Goal: Communication & Community: Ask a question

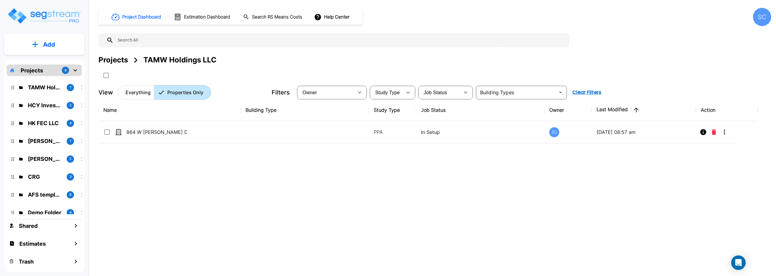
click at [28, 71] on p "Projects" at bounding box center [32, 70] width 22 height 8
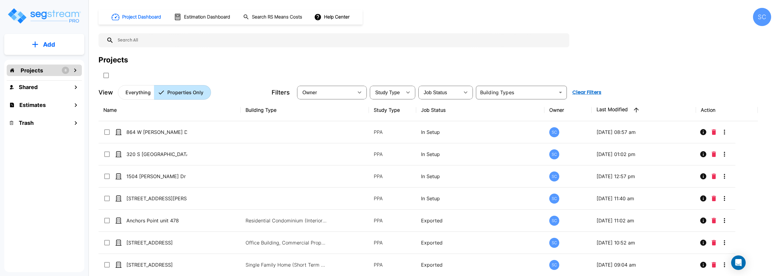
click at [32, 42] on icon "mailbox folders" at bounding box center [35, 44] width 6 height 6
click at [36, 60] on p "Add Folder" at bounding box center [47, 61] width 25 height 7
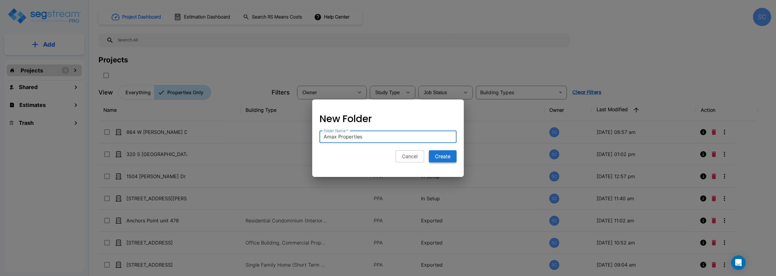
type input "Amax Properties"
click at [432, 157] on button "Create" at bounding box center [443, 156] width 28 height 12
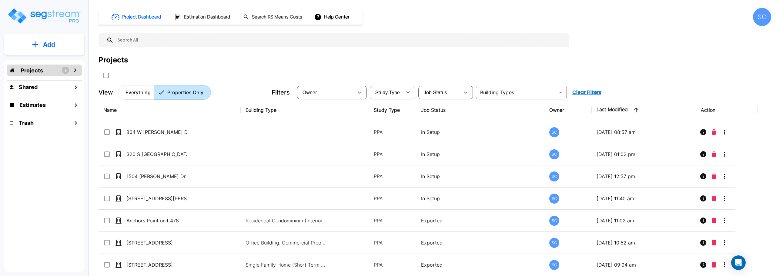
click at [79, 70] on div "Projects 9" at bounding box center [44, 71] width 75 height 12
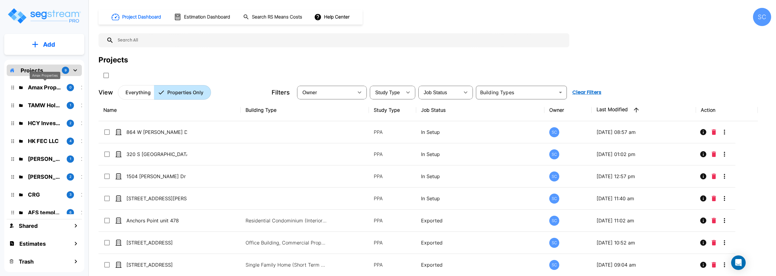
click at [55, 91] on p "Amax Properties" at bounding box center [45, 87] width 34 height 8
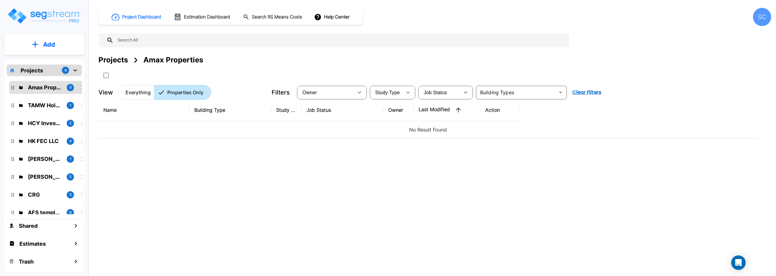
click at [63, 48] on button "Add" at bounding box center [44, 45] width 80 height 18
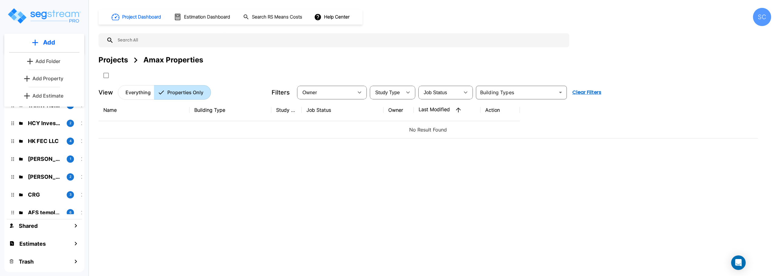
click at [48, 79] on p "Add Property" at bounding box center [47, 78] width 31 height 7
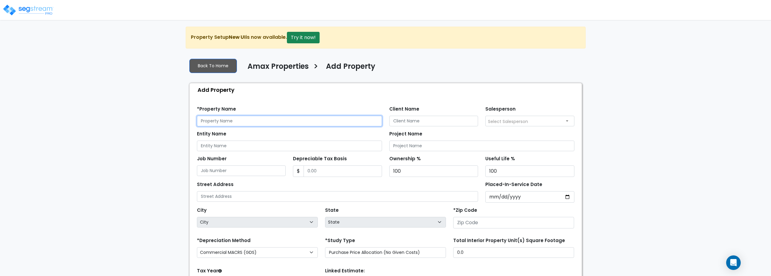
click at [244, 121] on input "text" at bounding box center [289, 121] width 185 height 11
type input "1040 S Overhill Ave"
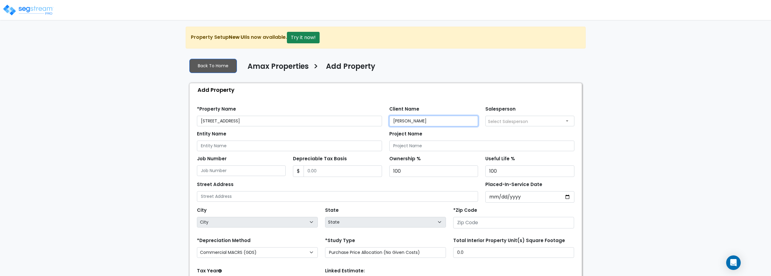
type input "Max Sharshakov"
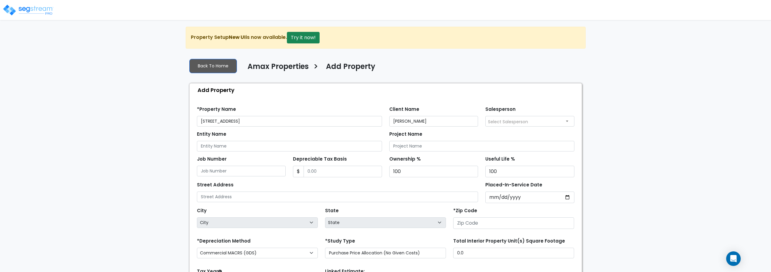
click at [511, 124] on span "Select Salesperson" at bounding box center [508, 122] width 40 height 6
select select "253"
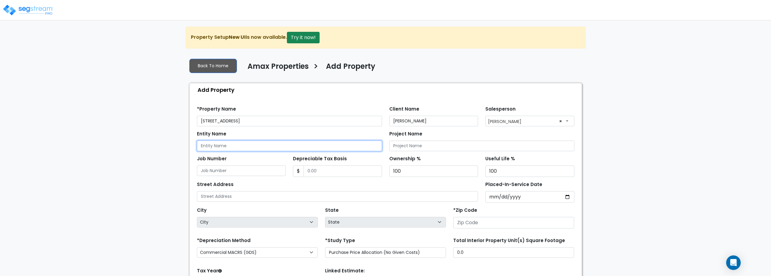
click at [247, 145] on input "Entity Name" at bounding box center [289, 146] width 185 height 11
type input "Amax Properties"
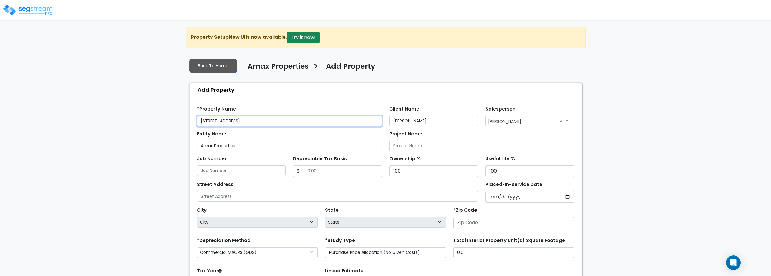
drag, startPoint x: 249, startPoint y: 126, endPoint x: 35, endPoint y: 123, distance: 213.7
click at [35, 123] on div "We are Building your Property. So please grab a coffee and let us do the heavy …" at bounding box center [385, 183] width 771 height 312
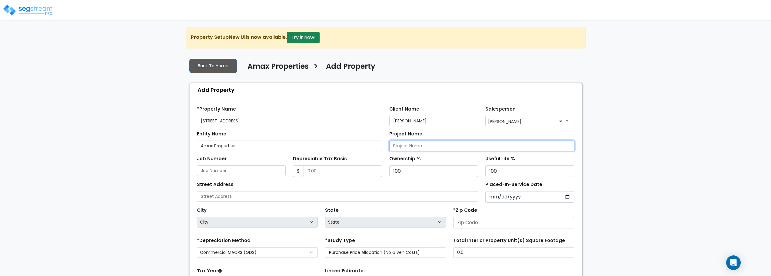
click at [400, 144] on input "Project Name" at bounding box center [482, 146] width 185 height 11
paste input "1040 S Overhill Ave"
type input "1040 S Overhill Ave"
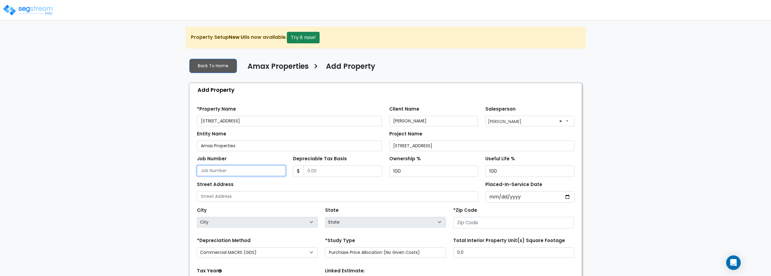
click at [229, 173] on input "Job Number" at bounding box center [241, 171] width 89 height 11
click at [339, 174] on input "Depreciable Tax Basis" at bounding box center [343, 172] width 79 height 12
type input "141,394"
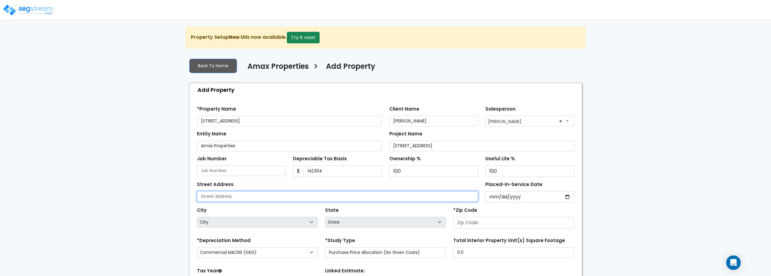
click at [351, 199] on input "text" at bounding box center [338, 196] width 282 height 11
paste input "[STREET_ADDRESS]"
type input "[STREET_ADDRESS]"
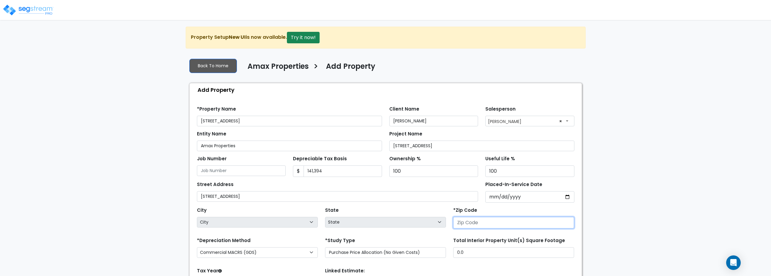
click at [488, 225] on input "number" at bounding box center [513, 223] width 121 height 12
type input "6"
select select "IL"
type input "65"
select select "MO"
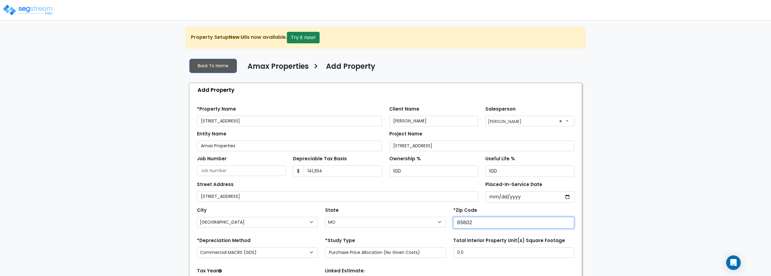
type input "65802"
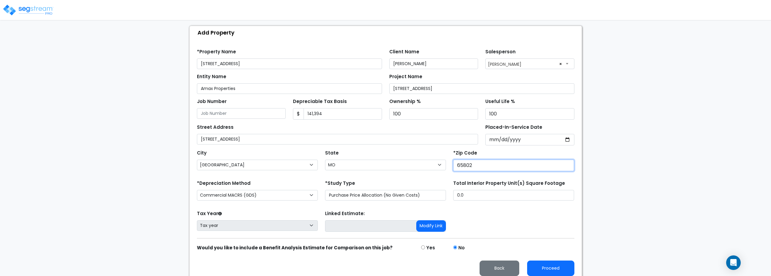
scroll to position [62, 0]
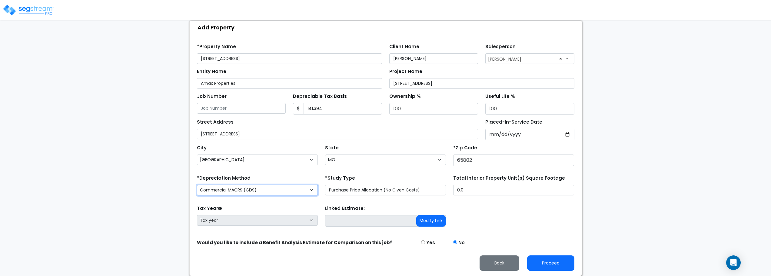
click at [280, 188] on select "Commercial MACRS (GDS) Residential Rental MACRS (GDS) Commercial MACRS (GDS) QIP" at bounding box center [257, 190] width 121 height 11
select select "RRM(_49"
click at [386, 190] on select "Purchase Price Allocation (No Given Costs) New Construction / Reno / TI's (Give…" at bounding box center [385, 190] width 121 height 11
click at [325, 185] on select "Purchase Price Allocation (No Given Costs) New Construction / Reno / TI's (Give…" at bounding box center [385, 190] width 121 height 11
click at [478, 193] on input "0.0" at bounding box center [513, 190] width 121 height 11
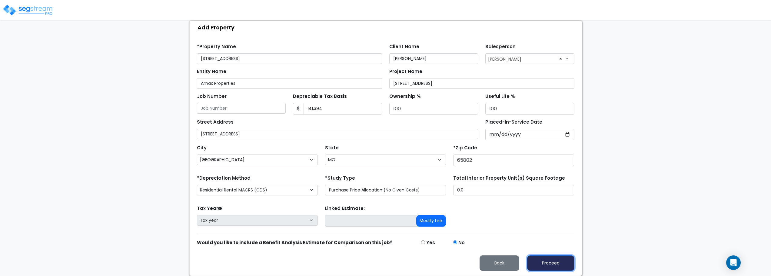
click at [562, 263] on button "Proceed" at bounding box center [550, 263] width 47 height 15
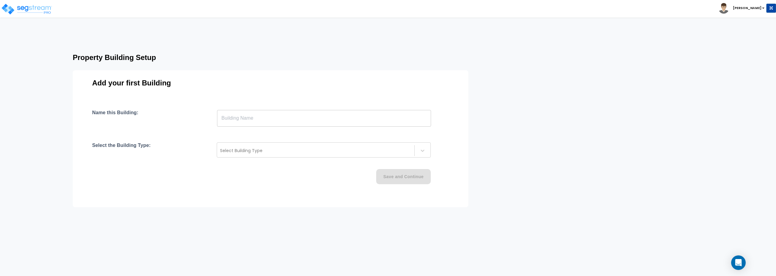
click at [318, 118] on input "text" at bounding box center [324, 118] width 214 height 17
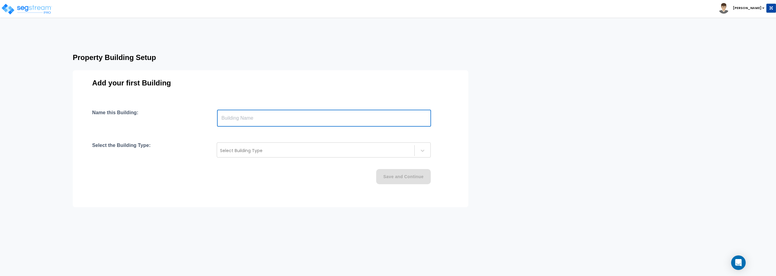
drag, startPoint x: 318, startPoint y: 118, endPoint x: 307, endPoint y: 119, distance: 10.7
click at [307, 119] on input "text" at bounding box center [324, 118] width 214 height 17
paste input "text"
type input "[STREET_ADDRESS]"
click at [302, 153] on div at bounding box center [315, 150] width 191 height 7
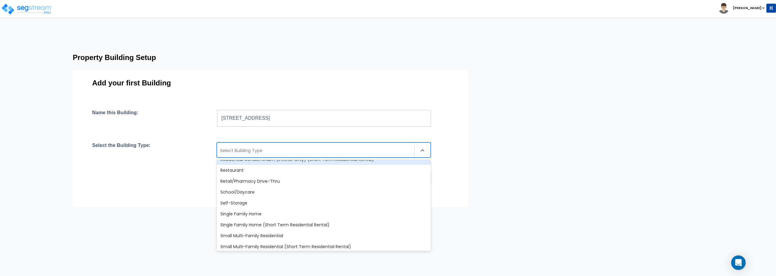
scroll to position [485, 0]
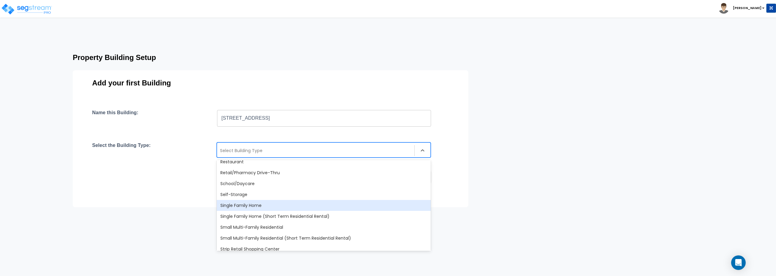
click at [299, 206] on div "Single Family Home" at bounding box center [324, 205] width 214 height 11
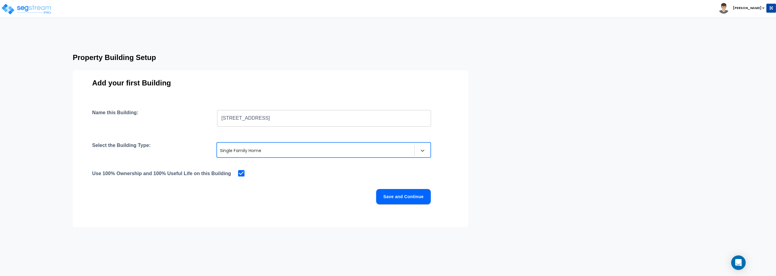
click at [397, 197] on button "Save and Continue" at bounding box center [403, 196] width 55 height 15
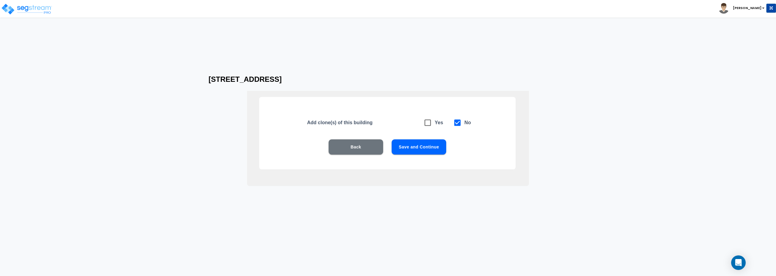
click at [420, 147] on button "Save and Continue" at bounding box center [419, 146] width 55 height 15
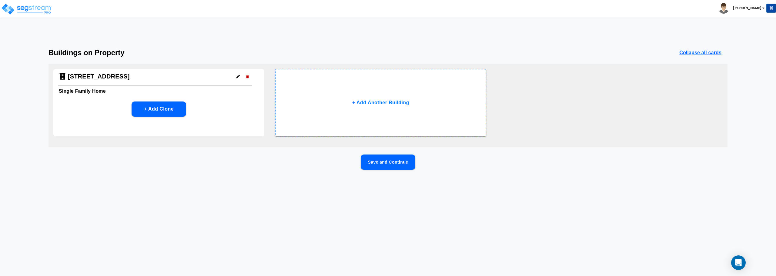
click at [377, 162] on button "Save and Continue" at bounding box center [388, 162] width 55 height 15
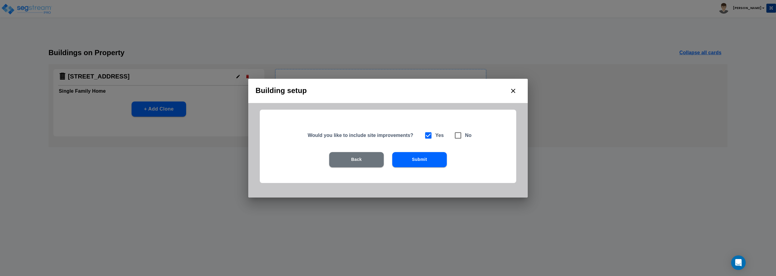
click at [430, 164] on button "Submit" at bounding box center [419, 159] width 55 height 15
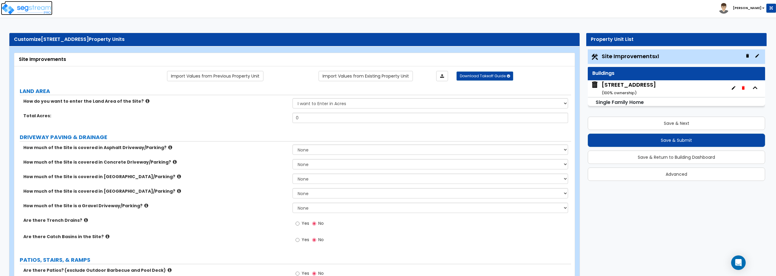
click at [28, 6] on img at bounding box center [27, 9] width 52 height 12
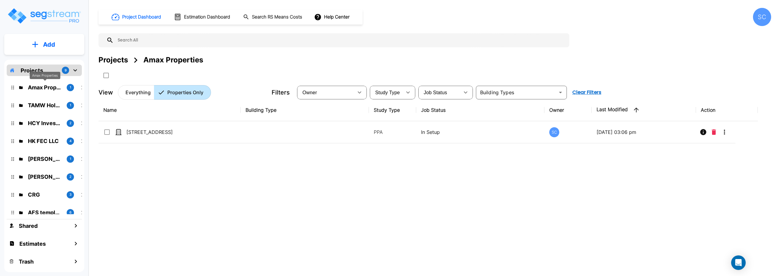
click at [47, 87] on p "Amax Properties" at bounding box center [45, 87] width 34 height 8
click at [40, 45] on button "Add" at bounding box center [44, 45] width 80 height 18
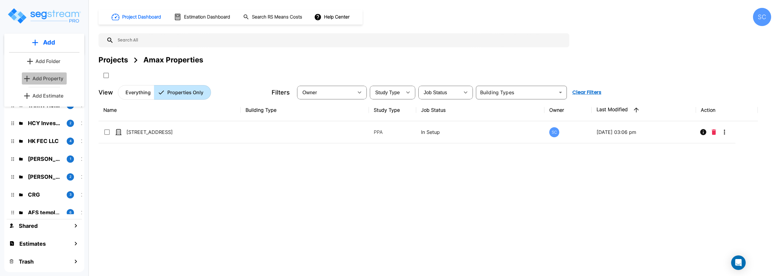
click at [53, 78] on p "Add Property" at bounding box center [47, 78] width 31 height 7
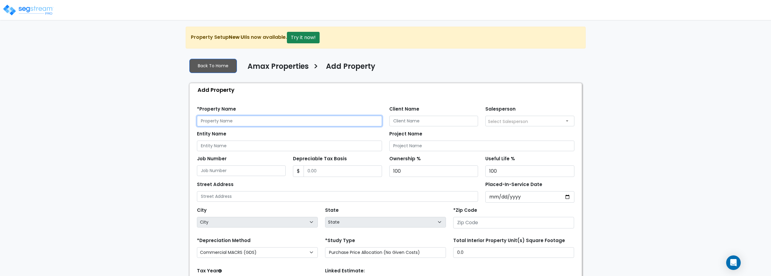
click at [242, 122] on input "text" at bounding box center [289, 121] width 185 height 11
type input "[STREET_ADDRESS][PERSON_NAME]"
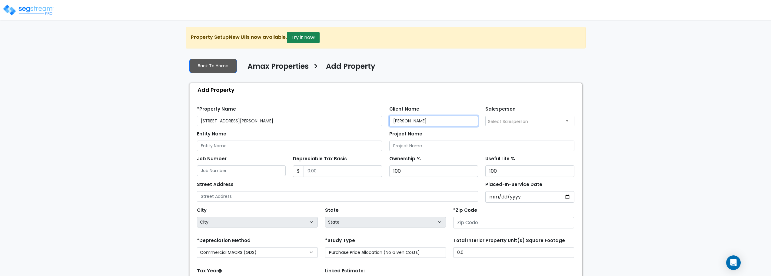
type input "Max Sharshakov"
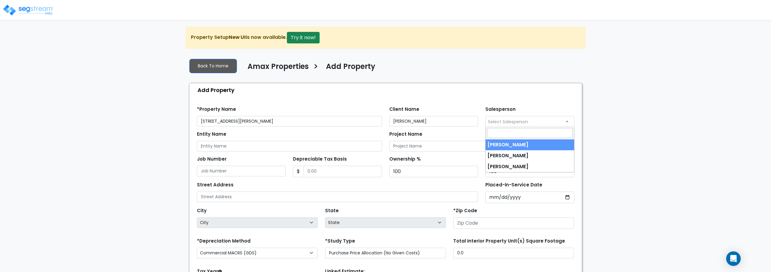
click at [511, 121] on span "Select Salesperson" at bounding box center [508, 122] width 40 height 6
select select "253"
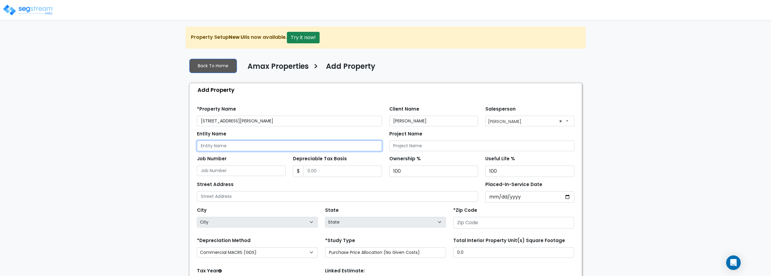
click at [295, 149] on input "Entity Name" at bounding box center [289, 146] width 185 height 11
type input "Max Properties"
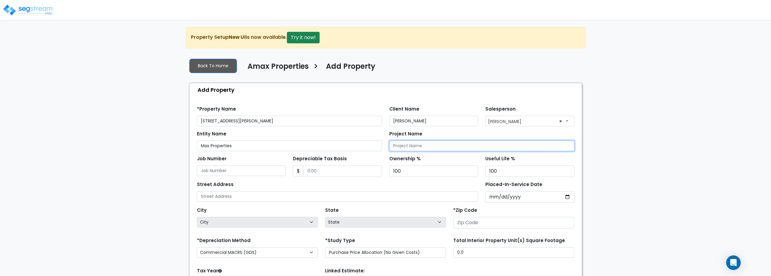
click at [411, 146] on input "Project Name" at bounding box center [482, 146] width 185 height 11
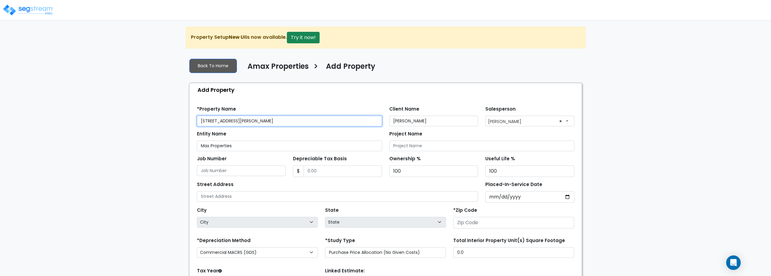
drag, startPoint x: 281, startPoint y: 123, endPoint x: 139, endPoint y: 123, distance: 142.2
click at [139, 123] on div "We are Building your Property. So please grab a coffee and let us do the heavy …" at bounding box center [385, 183] width 771 height 312
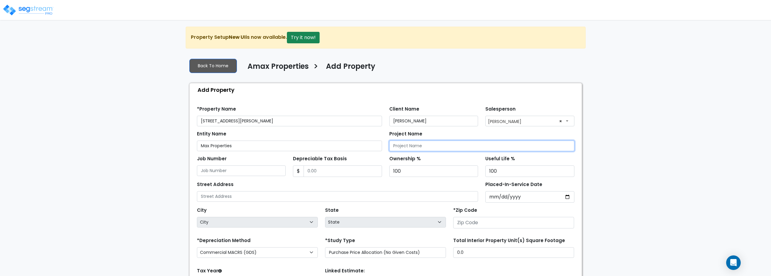
click at [410, 146] on input "Project Name" at bounding box center [482, 146] width 185 height 11
paste input "[STREET_ADDRESS][PERSON_NAME]"
type input "[STREET_ADDRESS][PERSON_NAME]"
drag, startPoint x: 342, startPoint y: 175, endPoint x: 259, endPoint y: 174, distance: 83.4
click at [259, 174] on div "Job Number Depreciable Tax Basis $ Ownership % 100 100" at bounding box center [385, 164] width 385 height 26
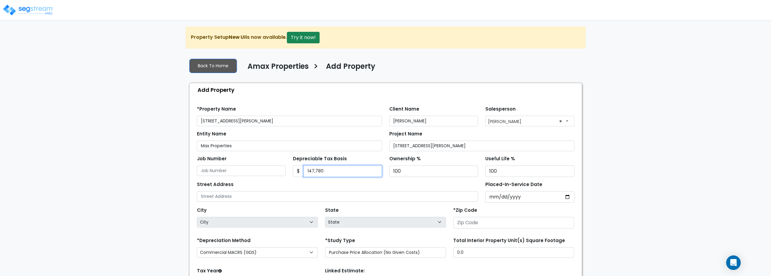
type input "147,780"
paste input "[STREET_ADDRESS][PERSON_NAME]"
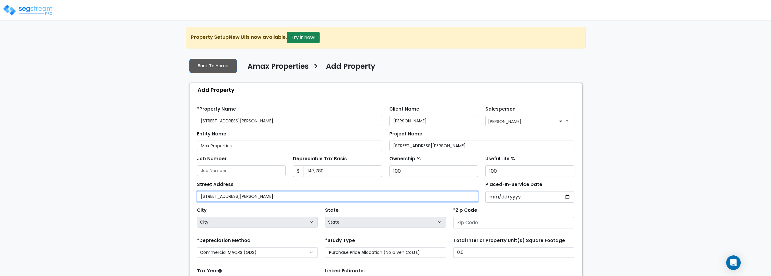
type input "[STREET_ADDRESS][PERSON_NAME]"
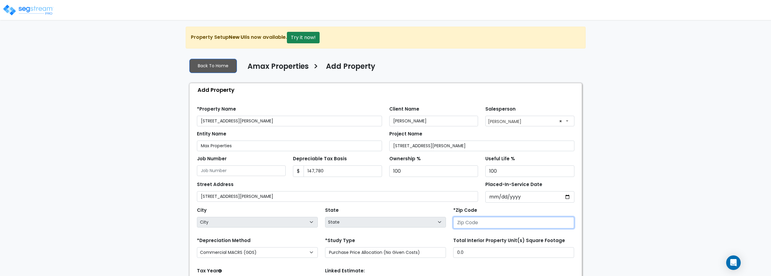
click at [465, 222] on input "number" at bounding box center [513, 223] width 121 height 12
type input "658"
select select "MO"
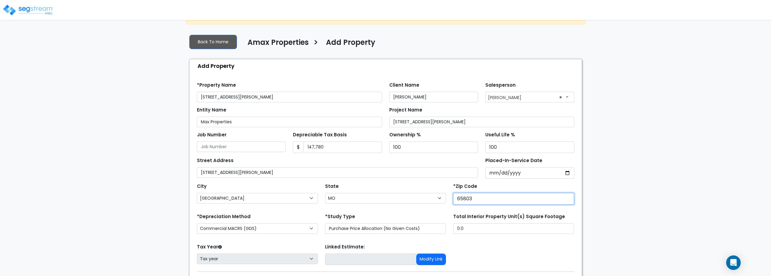
scroll to position [61, 0]
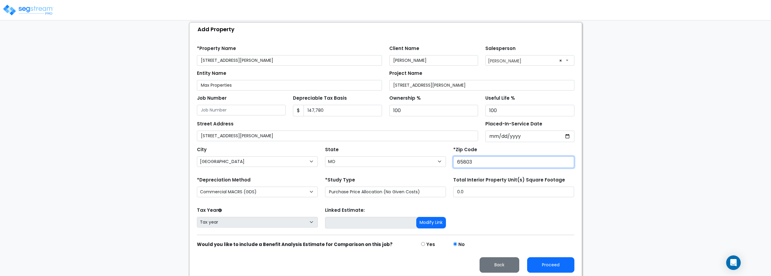
type input "65803"
click at [263, 189] on select "Commercial MACRS (GDS) Residential Rental MACRS (GDS) Commercial MACRS (GDS) QIP" at bounding box center [257, 192] width 121 height 11
select select "RRM(_49"
click at [564, 264] on button "Proceed" at bounding box center [550, 264] width 47 height 15
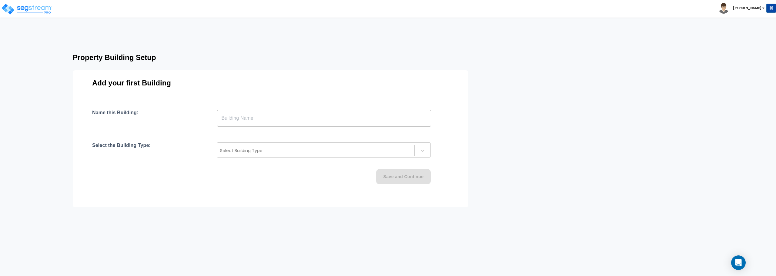
click at [337, 121] on input "text" at bounding box center [324, 118] width 214 height 17
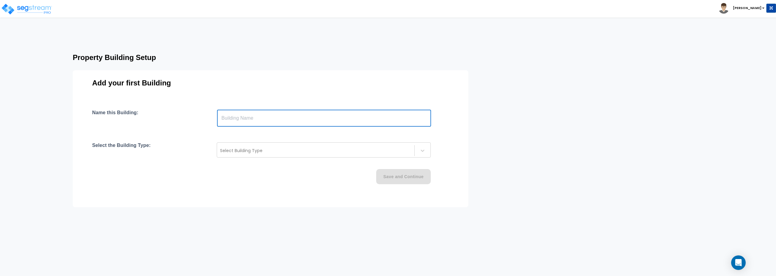
paste input "text"
type input "[STREET_ADDRESS][PERSON_NAME]"
click at [385, 151] on div at bounding box center [315, 150] width 191 height 7
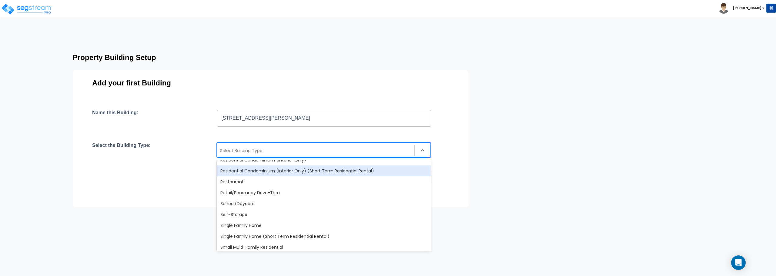
scroll to position [515, 0]
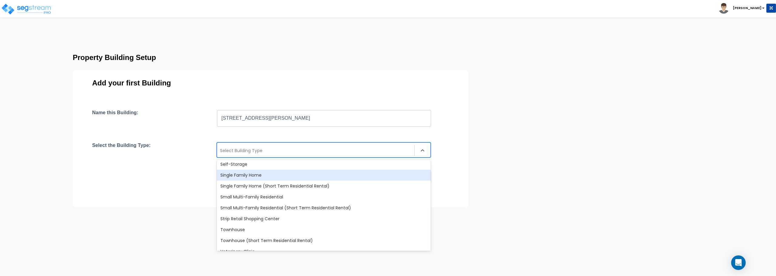
click at [353, 179] on div "Single Family Home" at bounding box center [324, 175] width 214 height 11
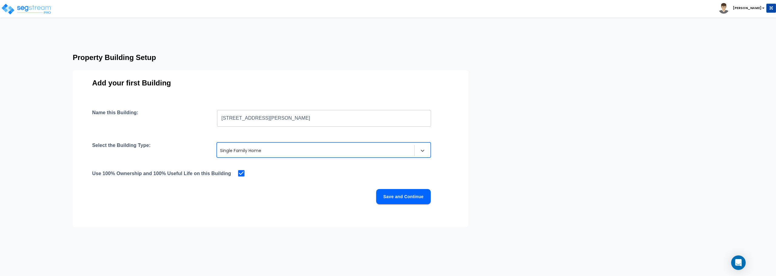
click at [409, 196] on button "Save and Continue" at bounding box center [403, 196] width 55 height 15
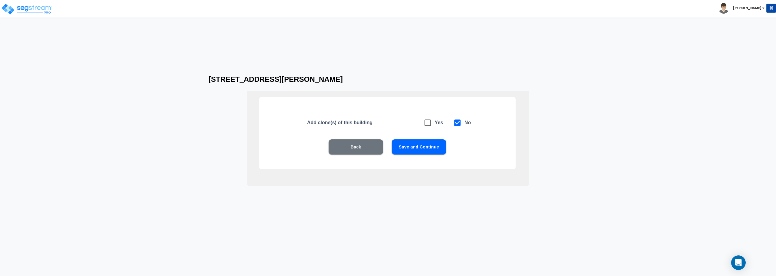
click at [416, 145] on button "Save and Continue" at bounding box center [419, 146] width 55 height 15
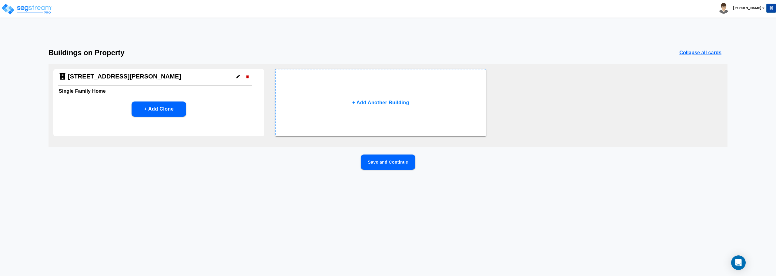
click at [394, 164] on button "Save and Continue" at bounding box center [388, 162] width 55 height 15
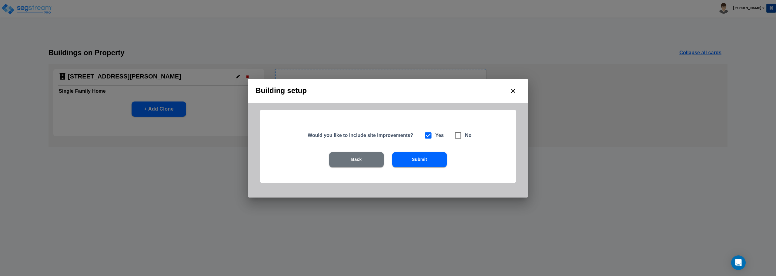
click at [427, 162] on button "Submit" at bounding box center [419, 159] width 55 height 15
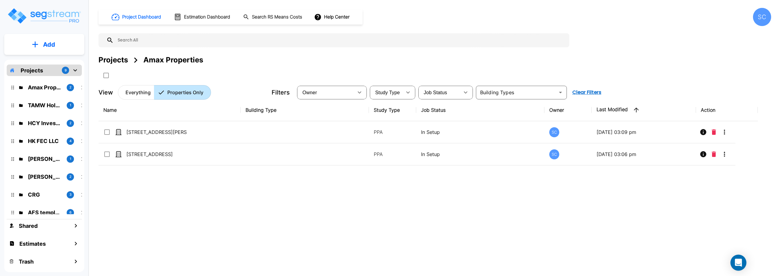
click at [740, 264] on icon "Open Intercom Messenger" at bounding box center [738, 263] width 8 height 8
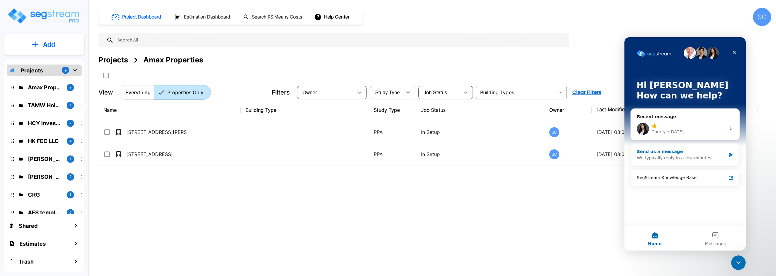
click at [675, 153] on div "Send us a message" at bounding box center [681, 152] width 89 height 6
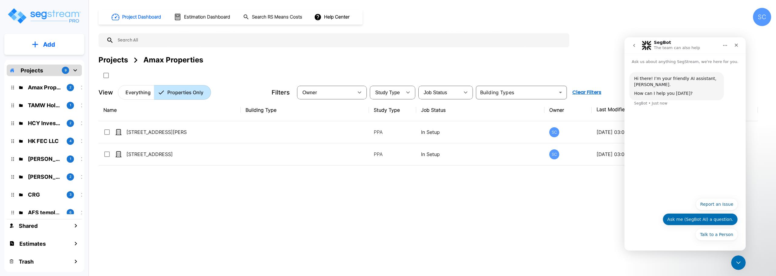
click at [681, 219] on button "Ask me (SegBot AI) a question." at bounding box center [700, 219] width 75 height 12
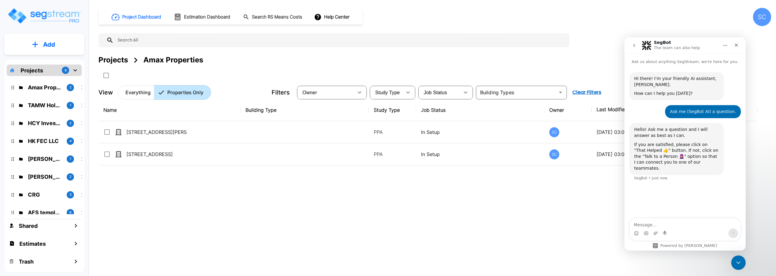
click at [679, 231] on div "Intercom messenger" at bounding box center [685, 234] width 111 height 10
click at [677, 226] on textarea "Message…" at bounding box center [685, 223] width 111 height 10
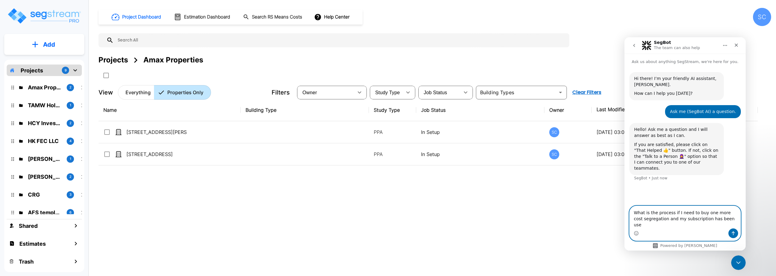
type textarea "What is the process if I need to buy one more cost segregation and my subscript…"
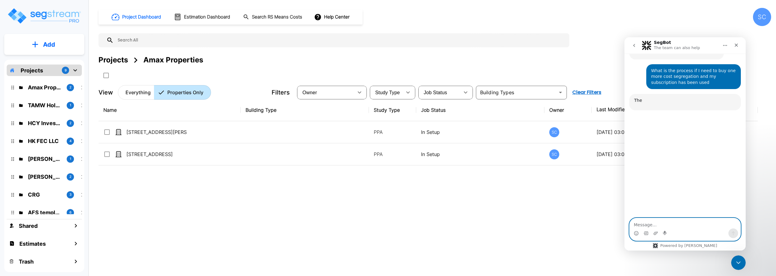
scroll to position [122, 0]
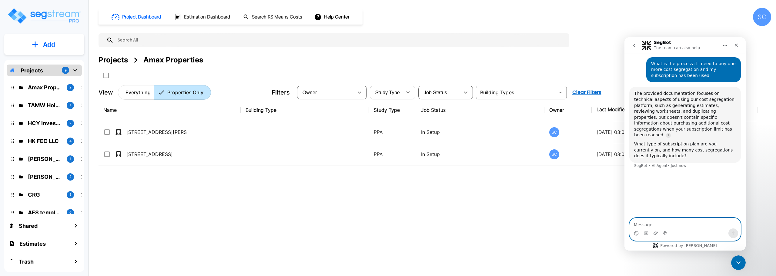
click at [677, 226] on textarea "Message…" at bounding box center [685, 223] width 111 height 10
type textarea "We bought 25 and need one or two more"
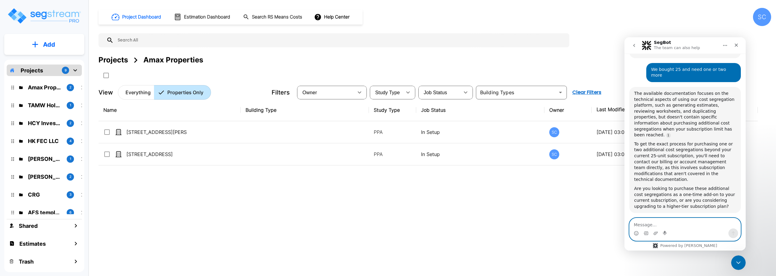
scroll to position [239, 0]
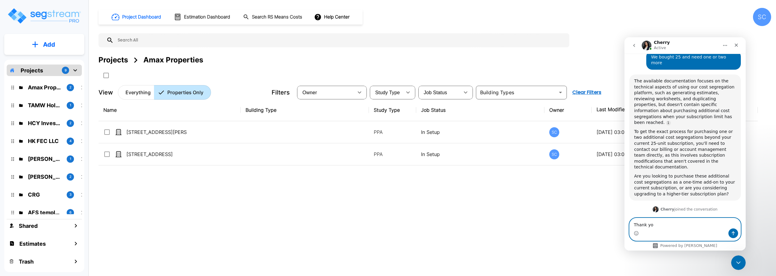
type textarea "Thank you"
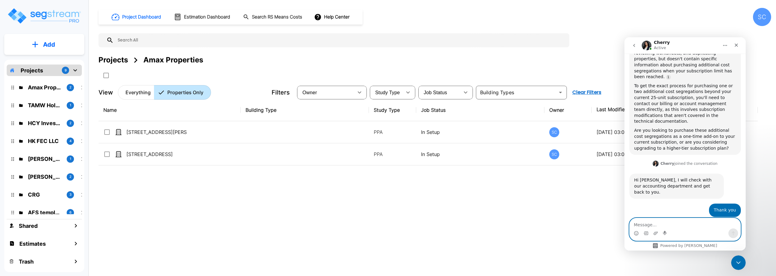
scroll to position [309, 0]
